Goal: Check status: Check status

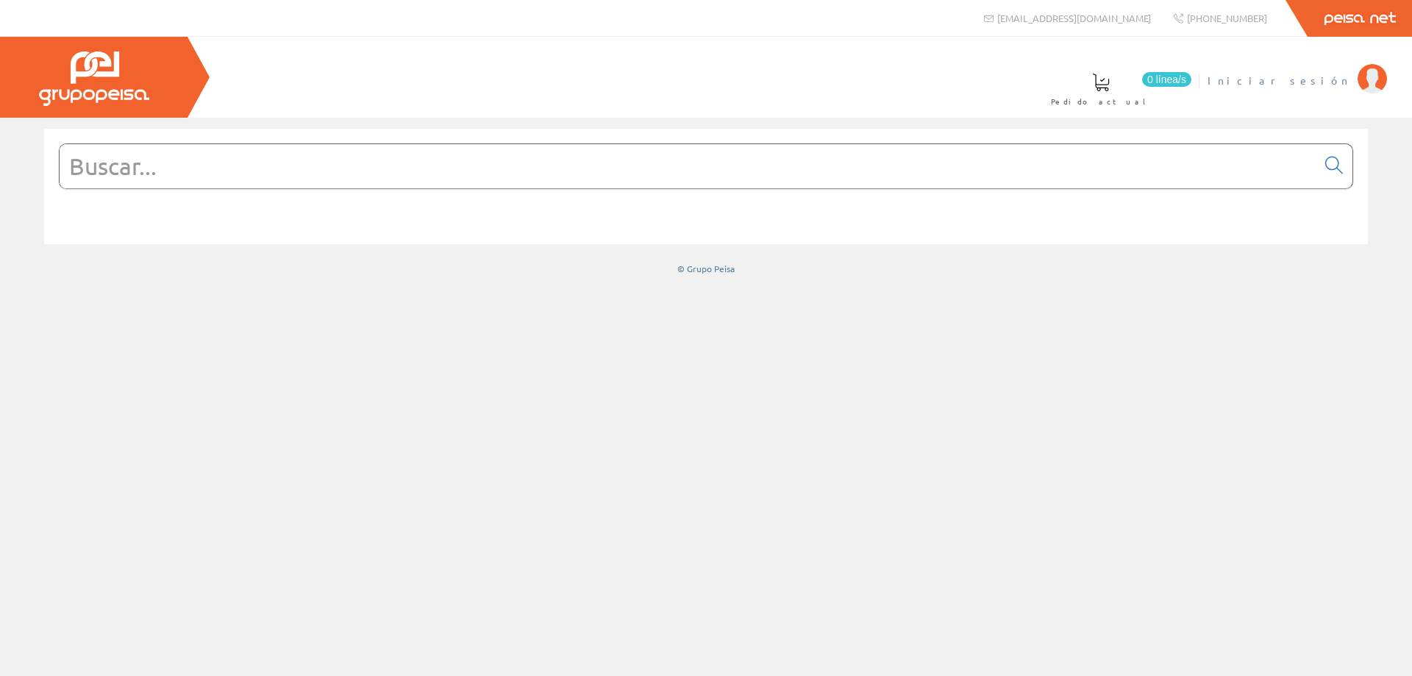
click at [1330, 81] on span "Iniciar sesión" at bounding box center [1279, 80] width 143 height 15
click at [1294, 84] on font "[PERSON_NAME]" at bounding box center [1283, 80] width 135 height 13
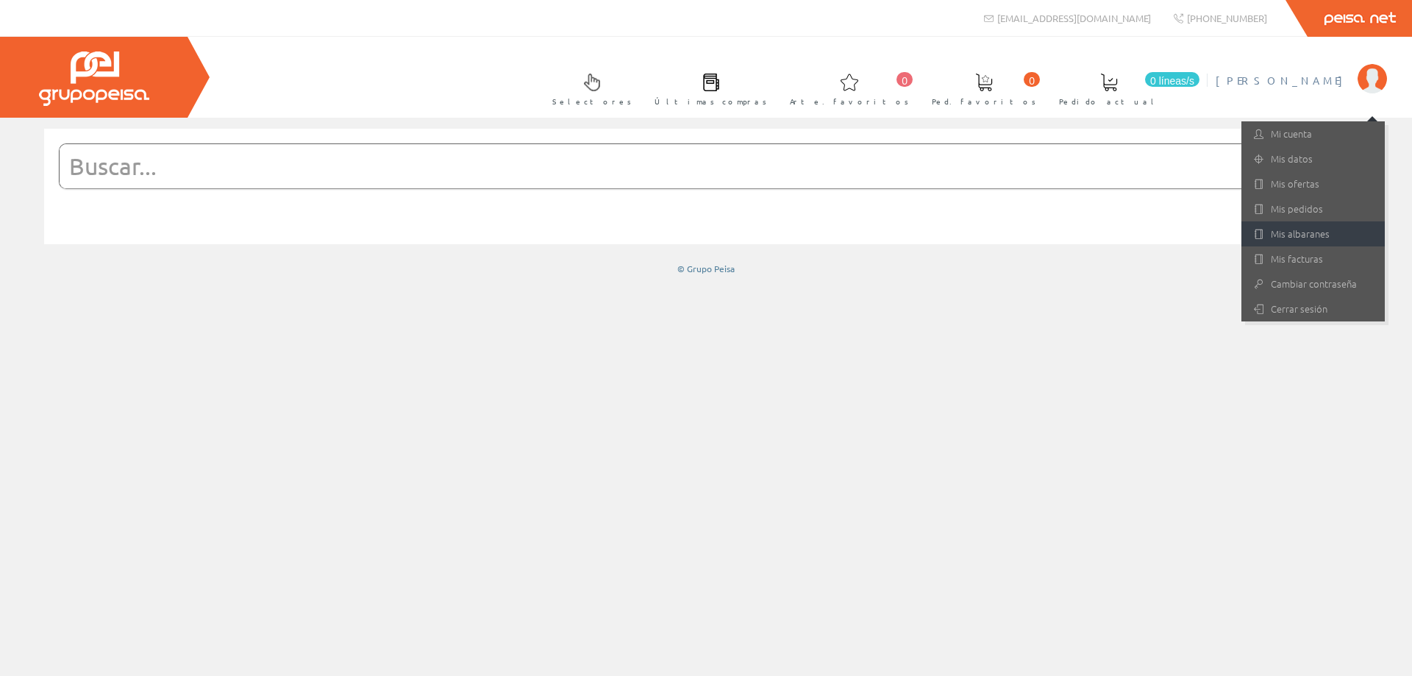
click at [1285, 230] on font "Mis albaranes" at bounding box center [1300, 234] width 59 height 14
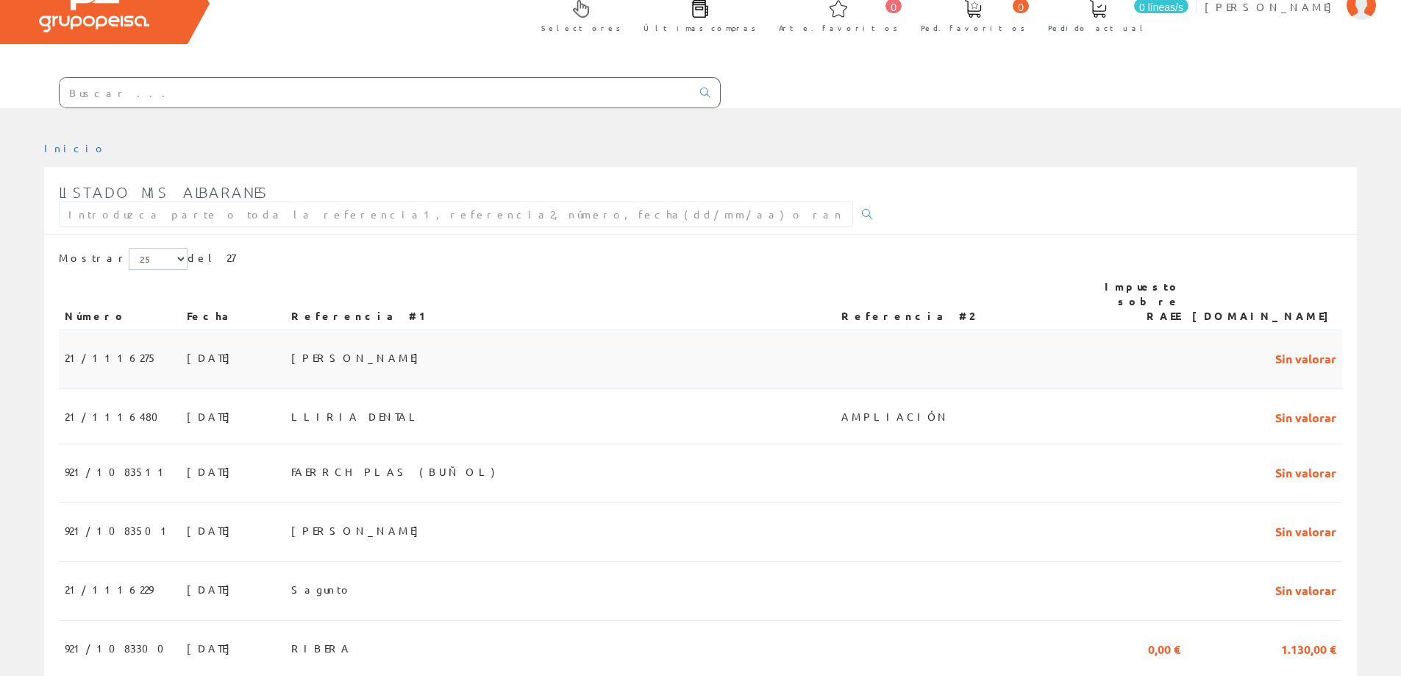
scroll to position [147, 0]
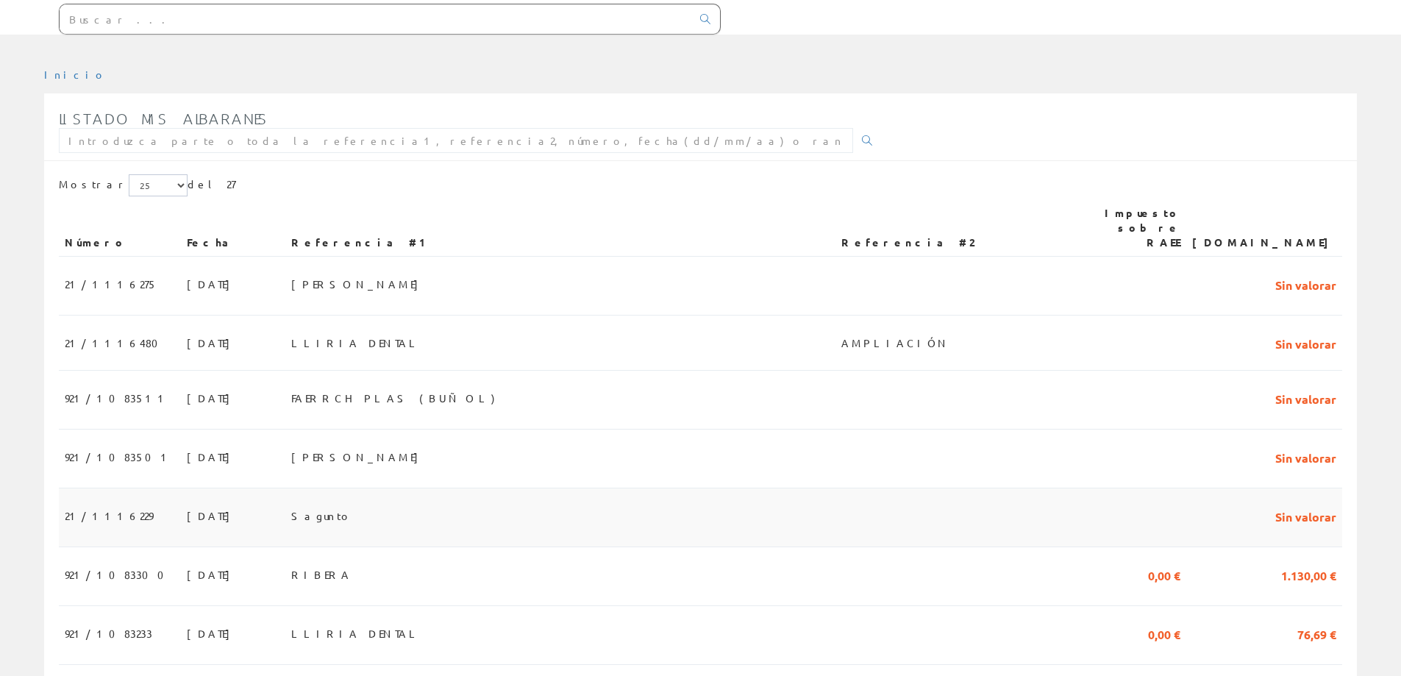
click at [490, 497] on td "Sagunto" at bounding box center [560, 517] width 551 height 59
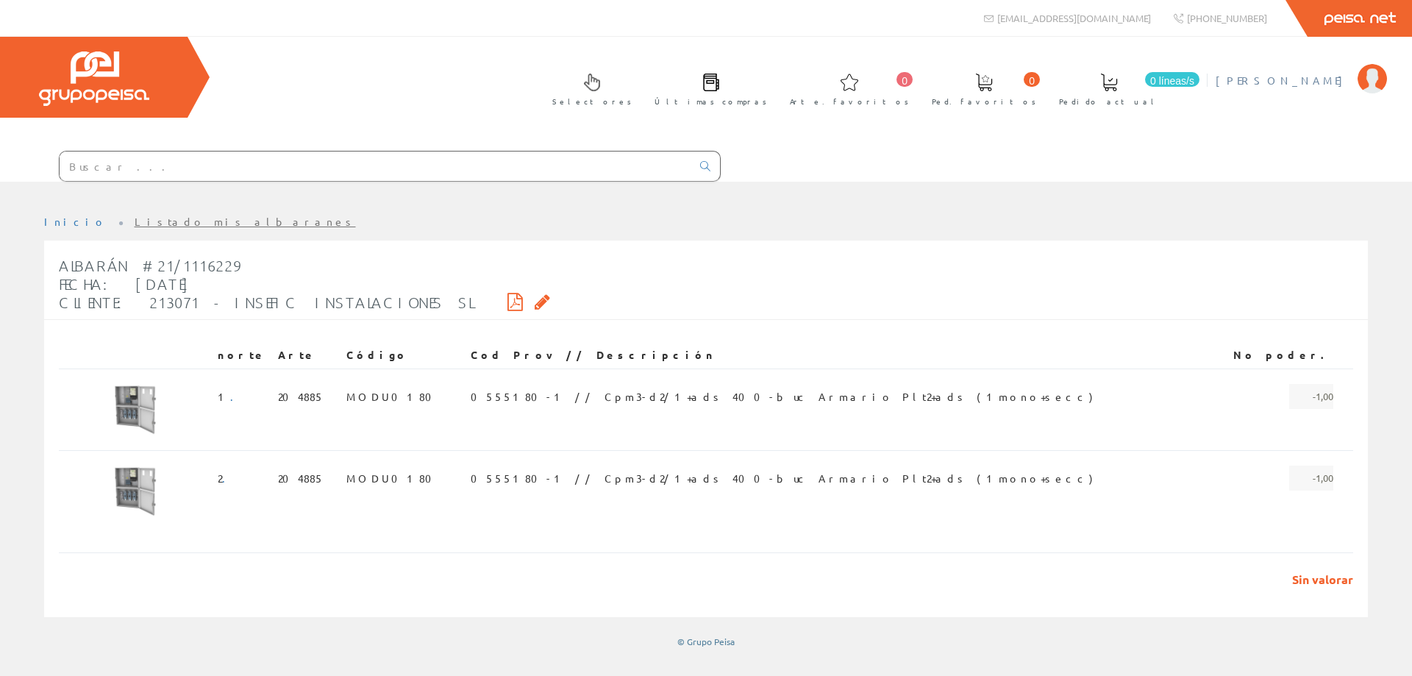
click at [1311, 85] on font "[PERSON_NAME]" at bounding box center [1283, 80] width 135 height 13
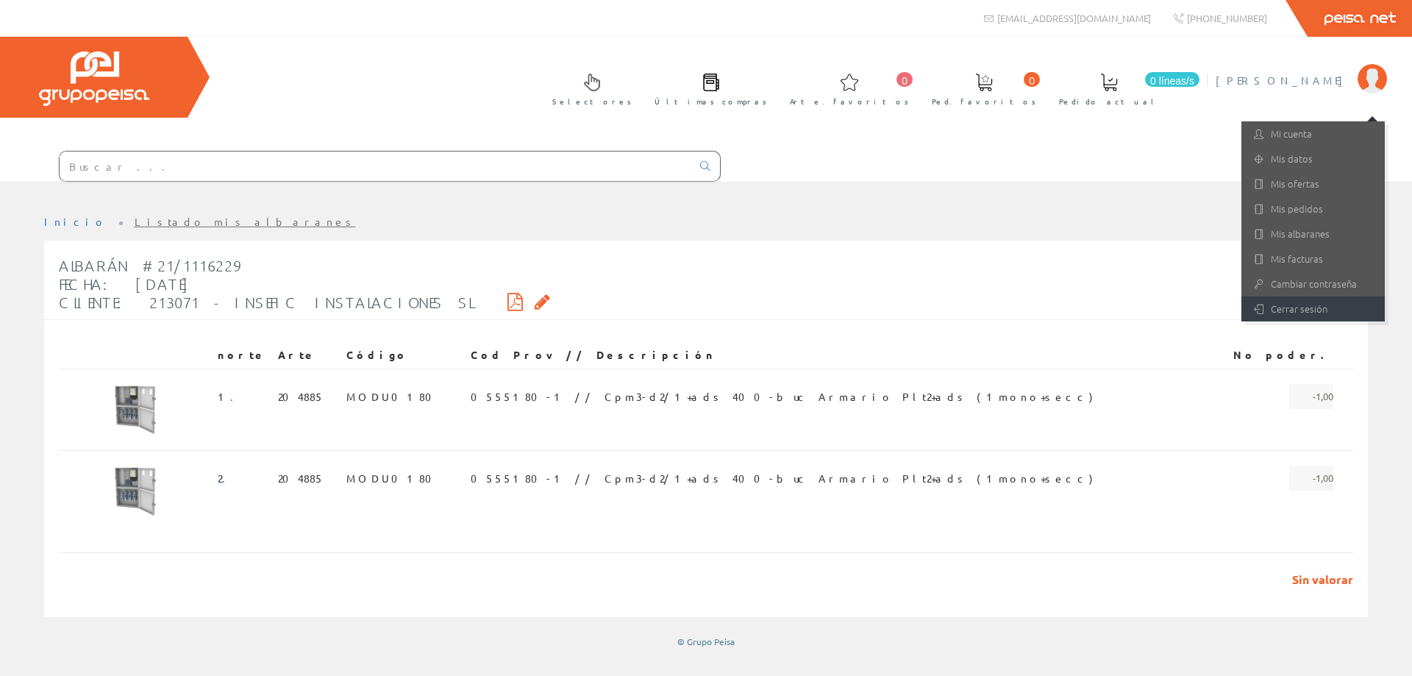
click at [1290, 306] on font "Cerrar sesión" at bounding box center [1299, 309] width 57 height 14
